Goal: Task Accomplishment & Management: Manage account settings

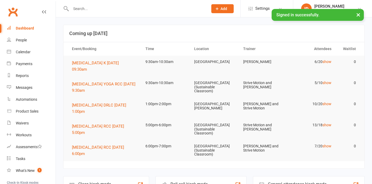
click at [82, 8] on input "text" at bounding box center [136, 8] width 135 height 7
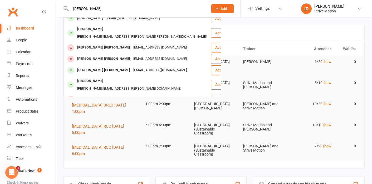
scroll to position [84, 0]
type input "[PERSON_NAME]"
click at [91, 67] on div "[PERSON_NAME] [PERSON_NAME]" at bounding box center [104, 71] width 56 height 8
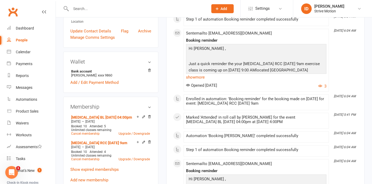
scroll to position [128, 0]
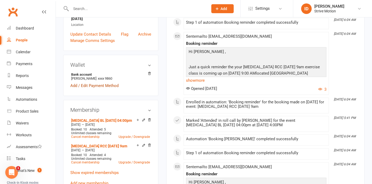
click at [85, 83] on link "Add / Edit Payment Method" at bounding box center [94, 86] width 48 height 6
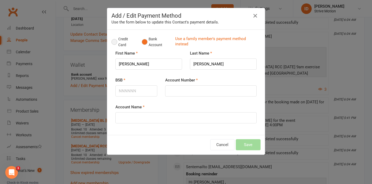
click at [115, 41] on button "Credit Card" at bounding box center [124, 42] width 25 height 16
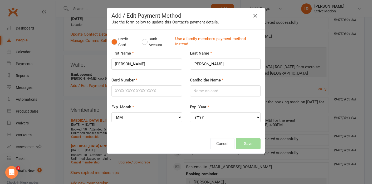
click at [151, 99] on div "Card Number" at bounding box center [147, 90] width 79 height 27
click at [156, 91] on input "Card Number" at bounding box center [147, 90] width 71 height 11
type input "5163232007060594"
click at [136, 117] on select "MM 01 02 03 04 05 06 07 08 09 10 11 12" at bounding box center [147, 117] width 71 height 10
select select "09"
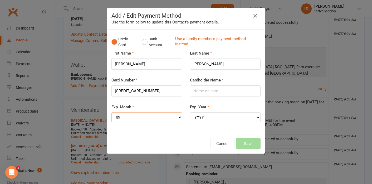
click at [112, 112] on select "MM 01 02 03 04 05 06 07 08 09 10 11 12" at bounding box center [147, 117] width 71 height 10
click at [212, 119] on select "YYYY 2025 2026 2027 2028 2029 2030 2031 2032 2033 2034" at bounding box center [225, 117] width 71 height 10
select select "2029"
click at [190, 112] on select "YYYY 2025 2026 2027 2028 2029 2030 2031 2032 2033 2034" at bounding box center [225, 117] width 71 height 10
click at [210, 94] on input "Cardholder Name" at bounding box center [225, 90] width 71 height 11
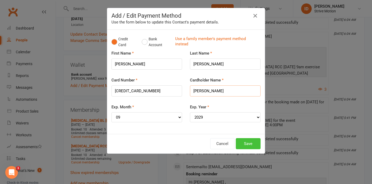
type input "Marie G Joseph"
click at [254, 145] on button "Save" at bounding box center [248, 143] width 25 height 11
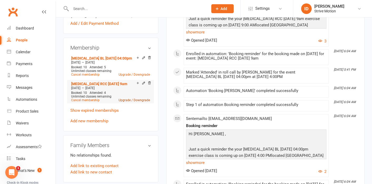
scroll to position [189, 0]
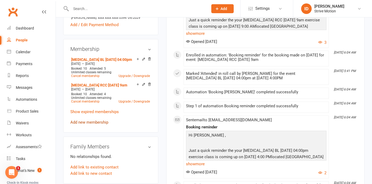
click at [93, 120] on link "Add new membership" at bounding box center [89, 122] width 38 height 5
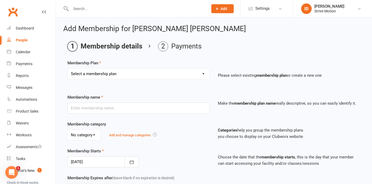
click at [104, 78] on select "Select a membership plan Create new Membership Plan T4 RCC Monday 9am T4 BL Mon…" at bounding box center [139, 74] width 142 height 11
select select "1"
click at [68, 69] on select "Select a membership plan Create new Membership Plan T4 RCC Monday 9am T4 BL Mon…" at bounding box center [139, 74] width 142 height 11
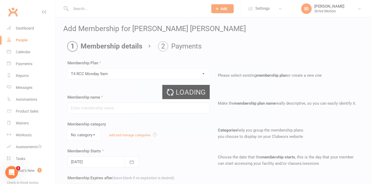
type input "T4 RCC [DATE] 9am"
select select "0"
type input "20"
select select "1"
type input "11"
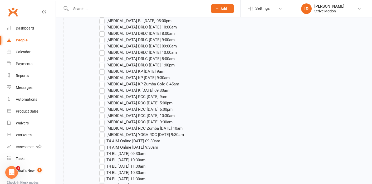
scroll to position [959, 0]
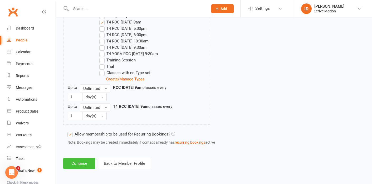
click at [80, 159] on button "Continue" at bounding box center [79, 163] width 32 height 11
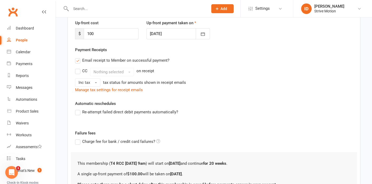
scroll to position [124, 0]
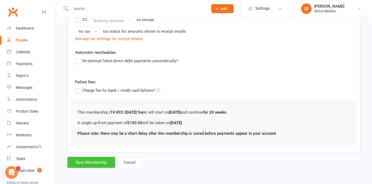
click at [97, 162] on button "Save Membership" at bounding box center [91, 162] width 48 height 11
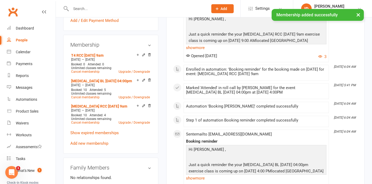
scroll to position [165, 0]
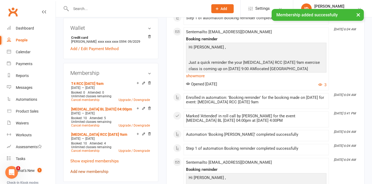
click at [82, 169] on link "Add new membership" at bounding box center [89, 171] width 38 height 5
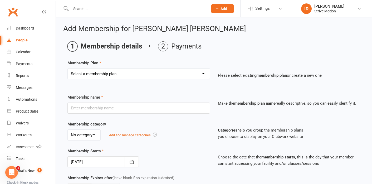
click at [113, 76] on select "Select a membership plan Create new Membership Plan T4 RCC Monday 9am T4 BL Mon…" at bounding box center [139, 74] width 142 height 11
select select "15"
click at [68, 69] on select "Select a membership plan Create new Membership Plan T4 RCC Monday 9am T4 BL Mon…" at bounding box center [139, 74] width 142 height 11
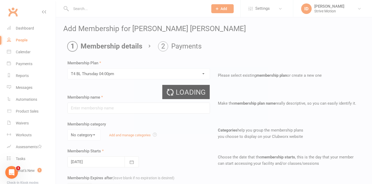
type input "T4 BL [DATE] 04:00pm"
select select "0"
type input "20"
select select "1"
type input "11"
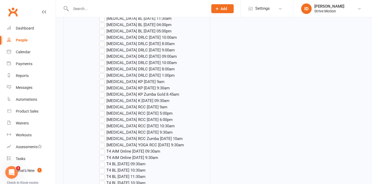
scroll to position [940, 0]
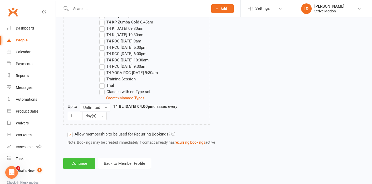
click at [79, 162] on button "Continue" at bounding box center [79, 163] width 32 height 11
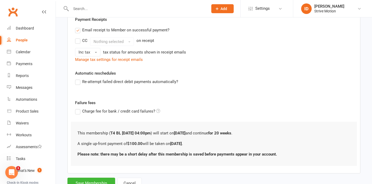
scroll to position [124, 0]
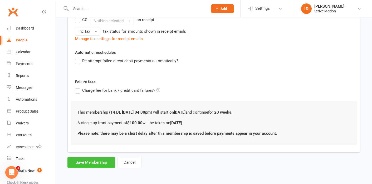
click at [81, 162] on button "Save Membership" at bounding box center [91, 162] width 48 height 11
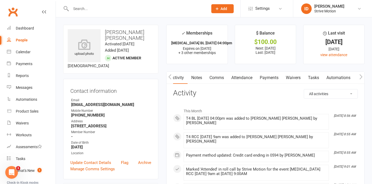
scroll to position [0, 0]
click at [193, 79] on link "Notes" at bounding box center [196, 78] width 18 height 12
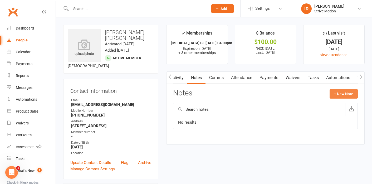
click at [341, 92] on button "+ New Note" at bounding box center [344, 93] width 28 height 9
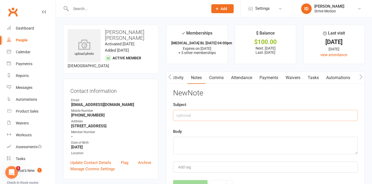
click at [197, 117] on input "text" at bounding box center [265, 115] width 185 height 11
type input "Book and pay on Phone for T4"
click at [216, 146] on textarea at bounding box center [265, 145] width 185 height 17
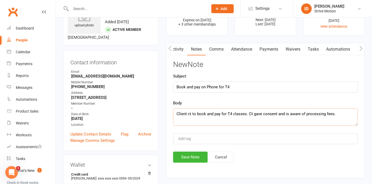
scroll to position [35, 0]
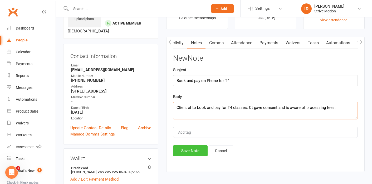
type textarea "Client ct to book and pay for T4 classes. Ct gave consent and is aware of proce…"
click at [190, 152] on button "Save Note" at bounding box center [190, 150] width 35 height 11
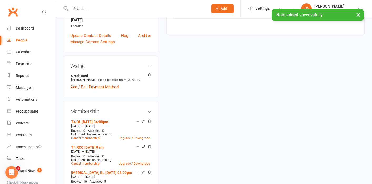
scroll to position [140, 0]
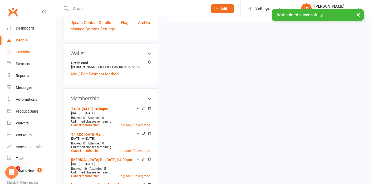
click at [29, 51] on div "Calendar" at bounding box center [23, 52] width 15 height 4
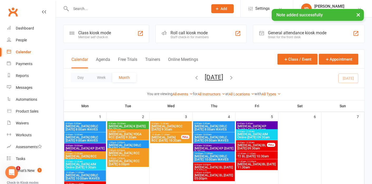
click at [234, 78] on icon "button" at bounding box center [232, 78] width 6 height 6
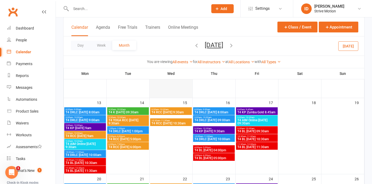
scroll to position [90, 0]
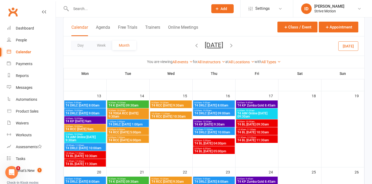
click at [100, 127] on span "9:00am - 10:00am" at bounding box center [85, 126] width 40 height 2
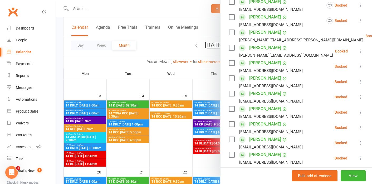
scroll to position [198, 0]
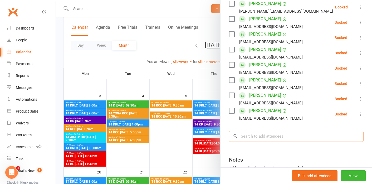
click at [253, 137] on input "search" at bounding box center [296, 136] width 135 height 11
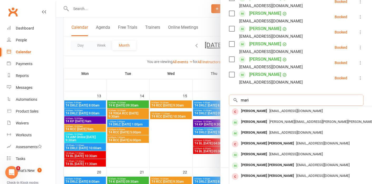
scroll to position [235, 0]
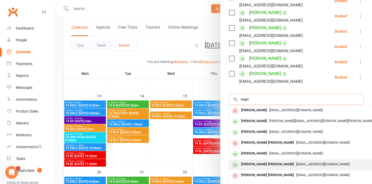
type input "mari"
click at [258, 162] on div "Marie Joseph" at bounding box center [267, 165] width 57 height 8
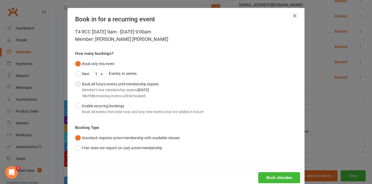
click at [80, 83] on button "Book all future events until membership expires Member's last membership expire…" at bounding box center [117, 90] width 84 height 22
click at [278, 178] on button "Book attendee" at bounding box center [279, 177] width 42 height 11
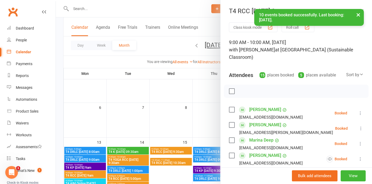
scroll to position [38, 0]
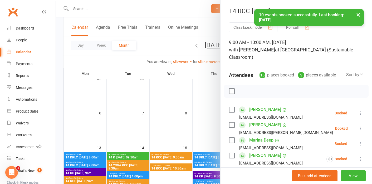
click at [359, 13] on button "×" at bounding box center [358, 14] width 9 height 11
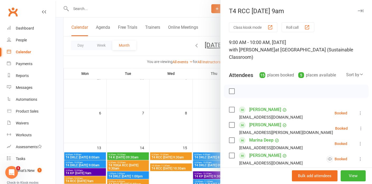
click at [362, 10] on icon "button" at bounding box center [361, 10] width 6 height 3
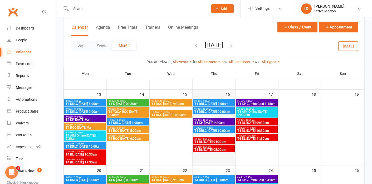
scroll to position [93, 0]
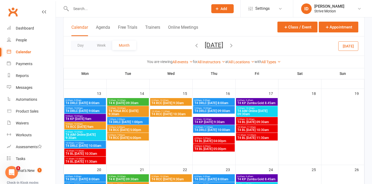
click at [226, 139] on span "T4 BL [DATE] 04:00pm" at bounding box center [214, 140] width 40 height 3
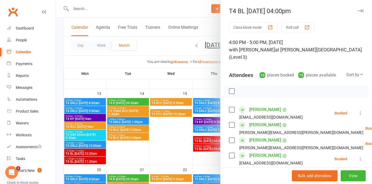
scroll to position [187, 0]
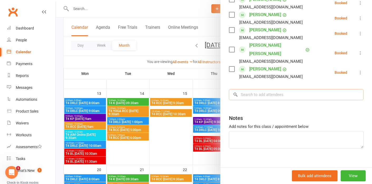
click at [252, 91] on input "search" at bounding box center [296, 94] width 135 height 11
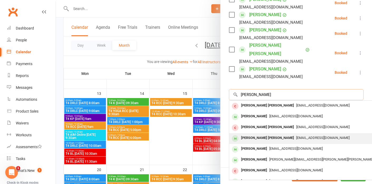
type input "marie"
click at [257, 134] on div "Marie Joseph" at bounding box center [267, 138] width 57 height 8
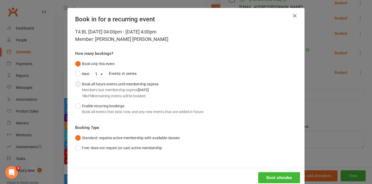
click at [77, 89] on button "Book all future events until membership expires Member's last membership expire…" at bounding box center [117, 90] width 84 height 22
click at [279, 176] on button "Book attendee" at bounding box center [279, 177] width 42 height 11
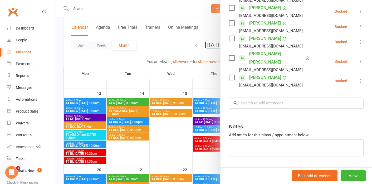
scroll to position [0, 0]
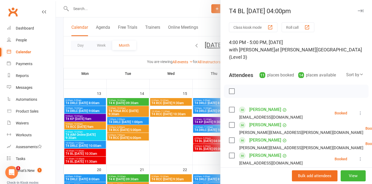
click at [359, 12] on button "button" at bounding box center [360, 11] width 6 height 6
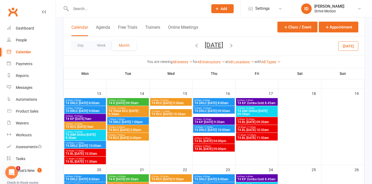
click at [98, 11] on input "text" at bounding box center [136, 8] width 135 height 7
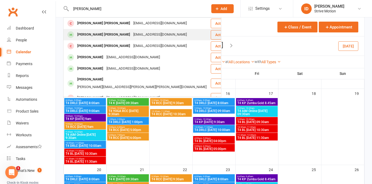
type input "marie"
click at [95, 34] on div "Marie Joseph" at bounding box center [104, 35] width 56 height 8
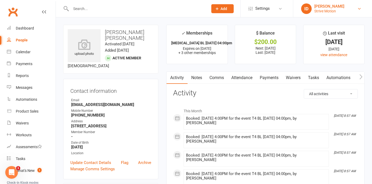
click at [322, 6] on div "[PERSON_NAME]" at bounding box center [330, 6] width 30 height 5
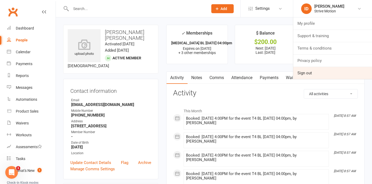
click at [307, 75] on link "Sign out" at bounding box center [332, 73] width 79 height 12
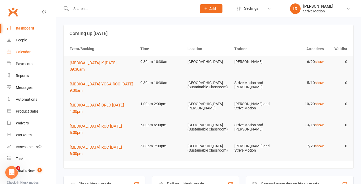
click at [24, 49] on link "Calendar" at bounding box center [31, 52] width 49 height 12
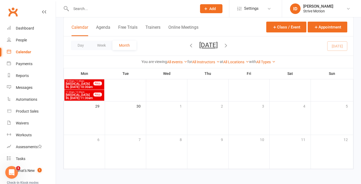
click at [229, 46] on icon "button" at bounding box center [226, 45] width 6 height 6
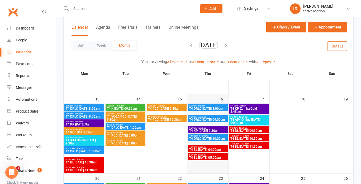
scroll to position [91, 0]
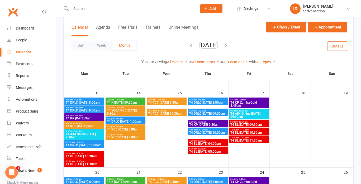
click at [183, 101] on span "T4 RCC [DATE] 9:30am" at bounding box center [167, 102] width 38 height 3
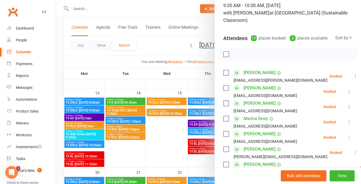
scroll to position [0, 0]
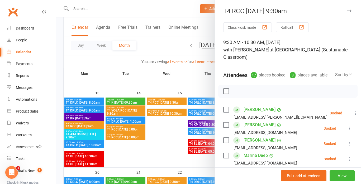
click at [174, 113] on div at bounding box center [208, 92] width 305 height 184
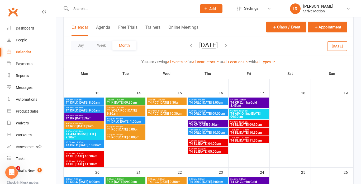
click at [180, 113] on span "T4 RCC [DATE] 10:30am" at bounding box center [167, 113] width 38 height 3
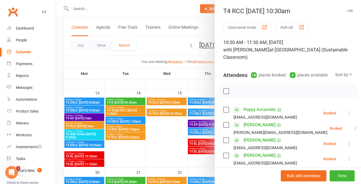
click at [181, 102] on div at bounding box center [208, 92] width 305 height 184
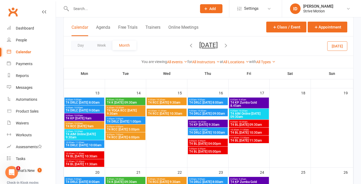
click at [182, 102] on span "T4 RCC [DATE] 9:30am" at bounding box center [167, 102] width 38 height 3
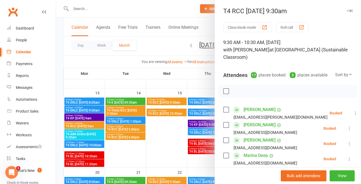
click at [351, 11] on icon "button" at bounding box center [349, 10] width 6 height 3
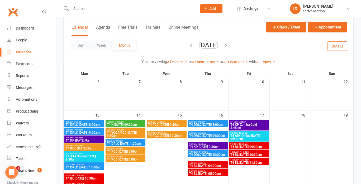
scroll to position [69, 0]
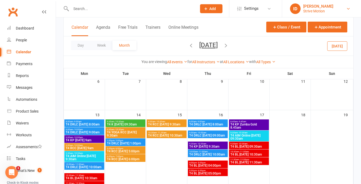
click at [320, 9] on div "Strive Motion" at bounding box center [318, 11] width 30 height 5
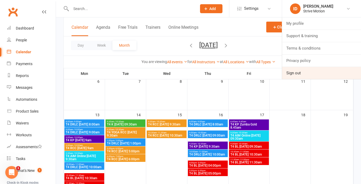
click at [297, 73] on link "Sign out" at bounding box center [321, 73] width 79 height 12
